Goal: Transaction & Acquisition: Obtain resource

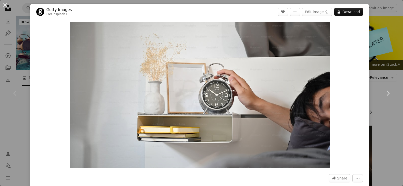
scroll to position [25, 0]
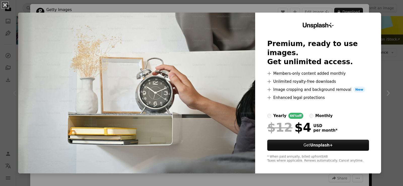
click at [8, 7] on button "An X shape" at bounding box center [5, 5] width 6 height 6
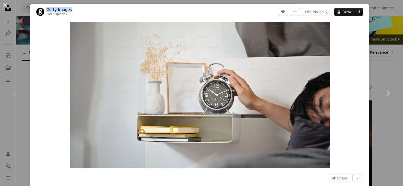
drag, startPoint x: 73, startPoint y: 10, endPoint x: 47, endPoint y: 8, distance: 26.6
click at [47, 8] on header "Getty Images For Unsplash+ A heart A plus sign Edit image Plus sign for Unsplas…" at bounding box center [199, 12] width 339 height 16
copy link "Getty Images"
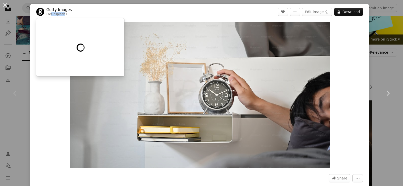
drag, startPoint x: 64, startPoint y: 13, endPoint x: 52, endPoint y: 12, distance: 12.1
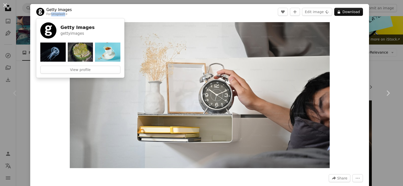
copy link "Unsplash"
